Goal: Task Accomplishment & Management: Manage account settings

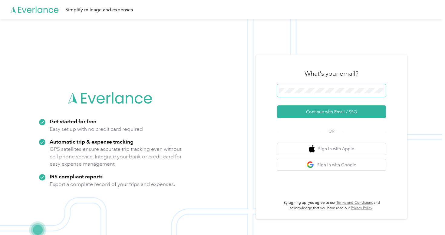
click at [335, 94] on span at bounding box center [331, 90] width 109 height 13
click at [411, 130] on img at bounding box center [221, 136] width 442 height 235
click at [346, 87] on span at bounding box center [331, 90] width 109 height 13
click at [338, 111] on button "Continue with Email / SSO" at bounding box center [331, 111] width 109 height 13
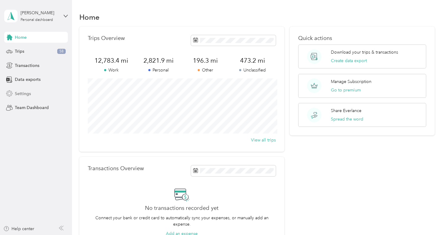
click at [42, 95] on div "Settings" at bounding box center [36, 93] width 64 height 11
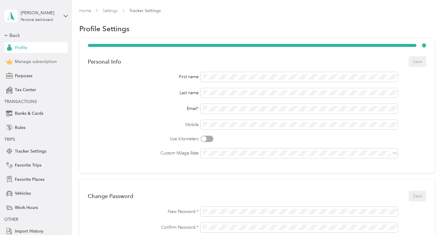
click at [59, 63] on div "Manage subscription" at bounding box center [36, 61] width 64 height 11
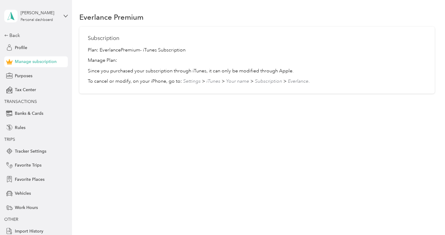
click at [152, 84] on p "To cancel or modify, on your iPhone, go to: Settings > iTunes > Your name > Sub…" at bounding box center [257, 81] width 338 height 7
click at [52, 58] on div "Manage subscription" at bounding box center [36, 61] width 64 height 11
click at [47, 49] on div "Profile" at bounding box center [36, 47] width 64 height 11
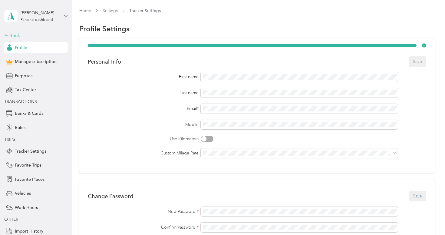
click at [38, 38] on div "Back" at bounding box center [34, 35] width 61 height 7
